Goal: Navigation & Orientation: Find specific page/section

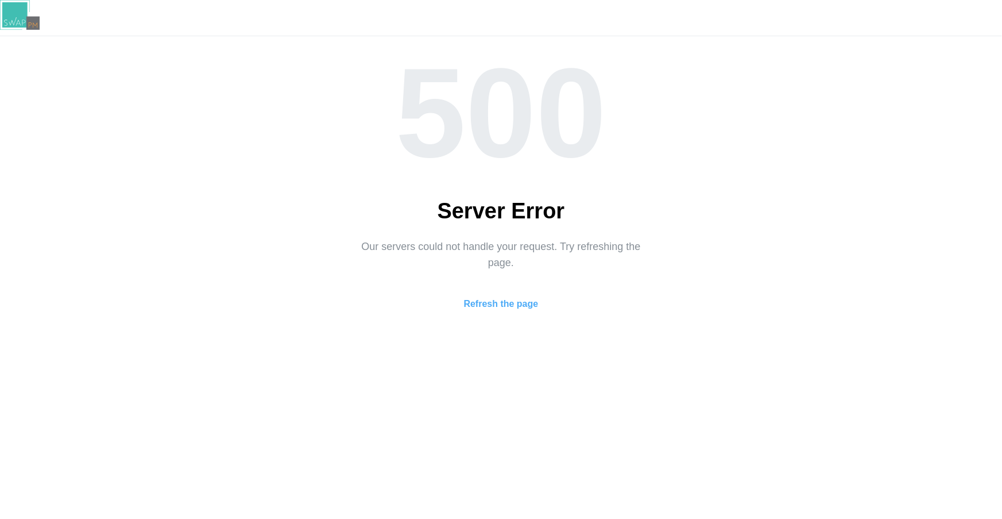
click at [682, 187] on div "500 Server Error Our servers could not handle your request. Try refreshing the …" at bounding box center [501, 183] width 975 height 266
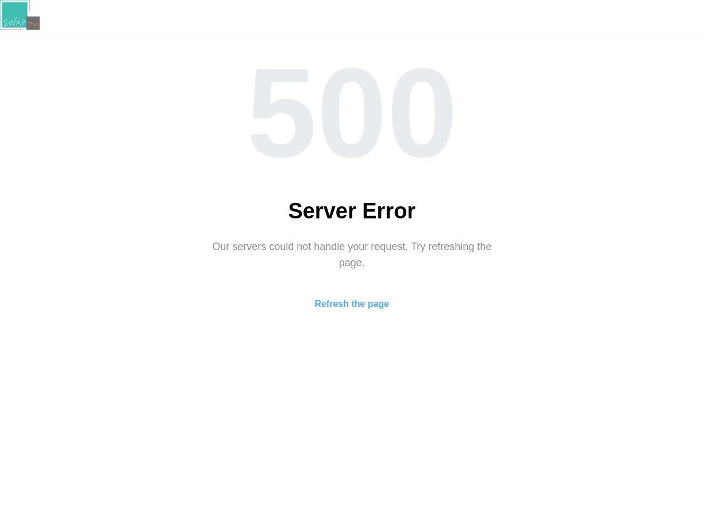
click at [257, 79] on div "500" at bounding box center [352, 113] width 658 height 126
